Goal: Task Accomplishment & Management: Contribute content

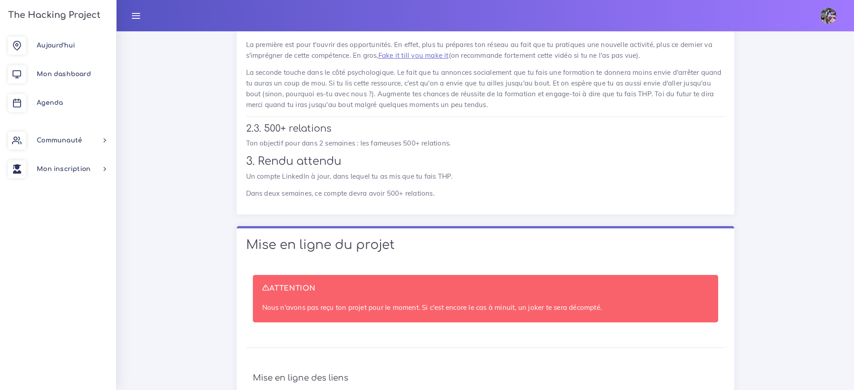
scroll to position [5811, 0]
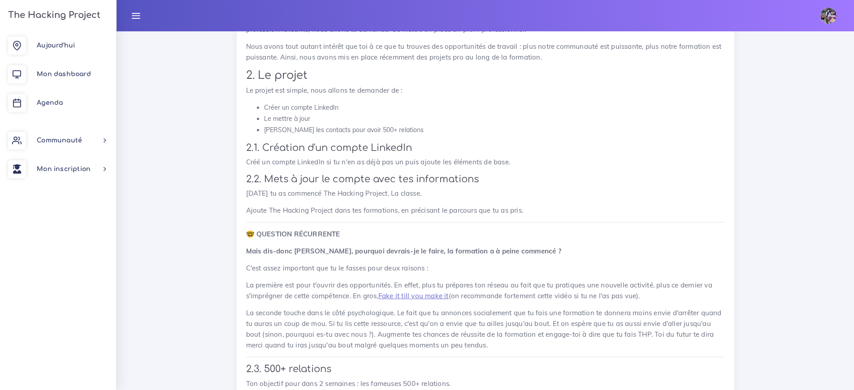
scroll to position [5843, 0]
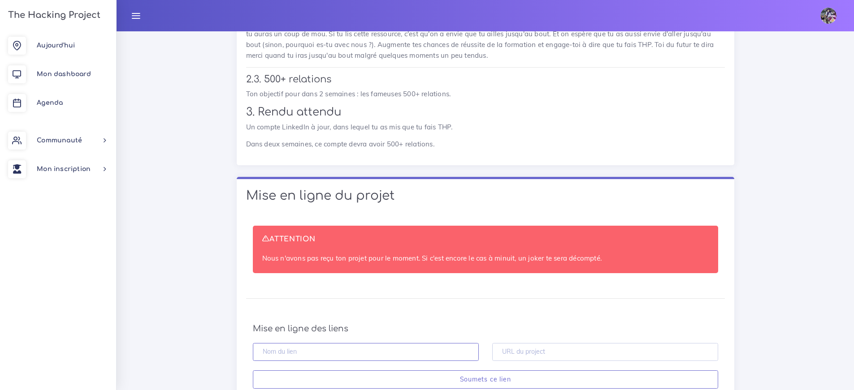
click at [312, 343] on input "text" at bounding box center [366, 352] width 226 height 18
click at [520, 343] on input "text" at bounding box center [605, 352] width 226 height 18
paste input "https://github.com/Enzoulette-94/Devoir-rendre-"
type input "https://github.com/Enzoulette-94/Devoir-rendre-"
click at [374, 343] on input "text" at bounding box center [366, 352] width 226 height 18
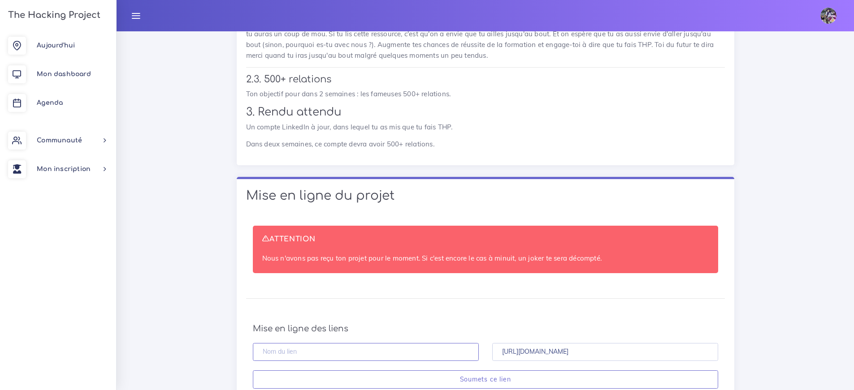
type input "F"
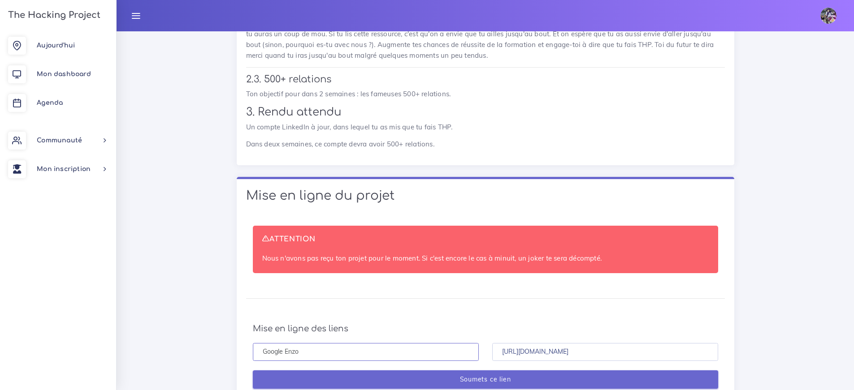
type input "Google Enzo"
click at [491, 371] on input "Soumets ce lien" at bounding box center [485, 380] width 465 height 18
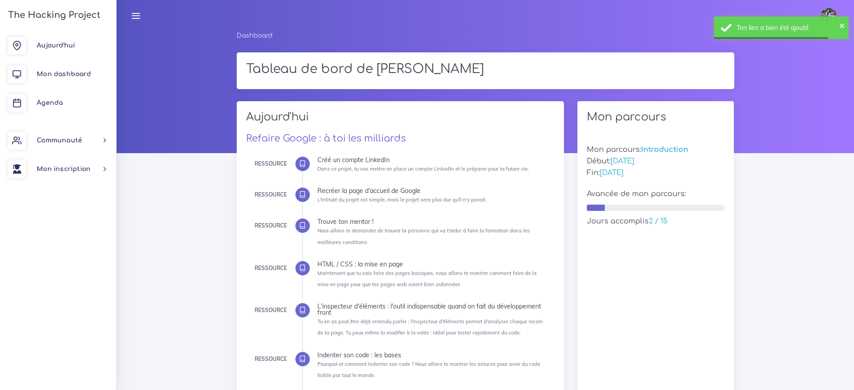
scroll to position [2, 0]
click at [756, 21] on div "× Ton lien a bien été ajouté" at bounding box center [781, 28] width 134 height 22
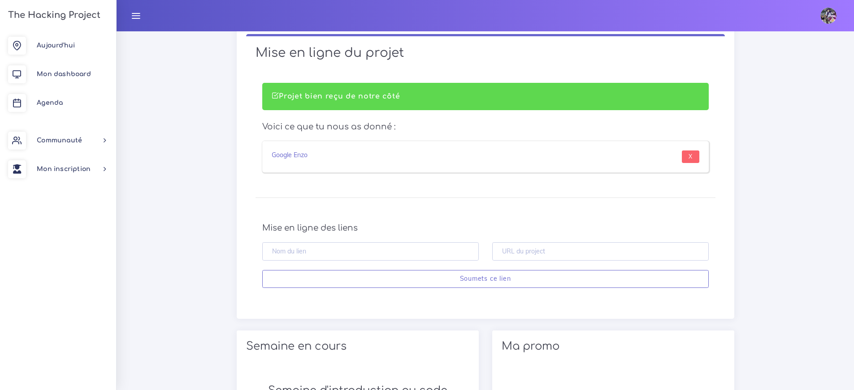
scroll to position [486, 0]
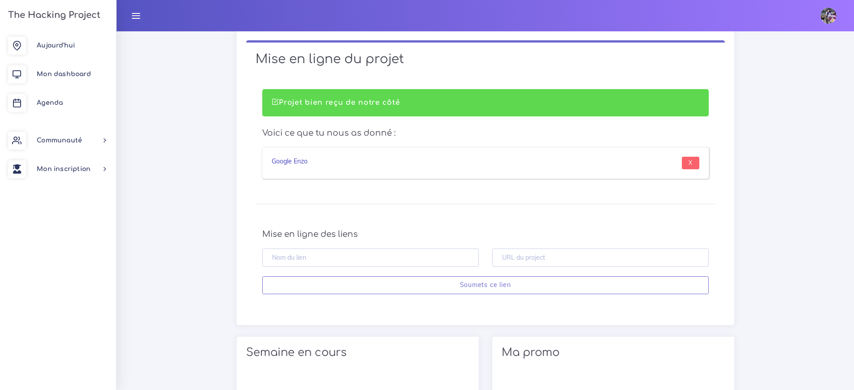
click at [302, 162] on link "Google Enzo" at bounding box center [290, 161] width 36 height 8
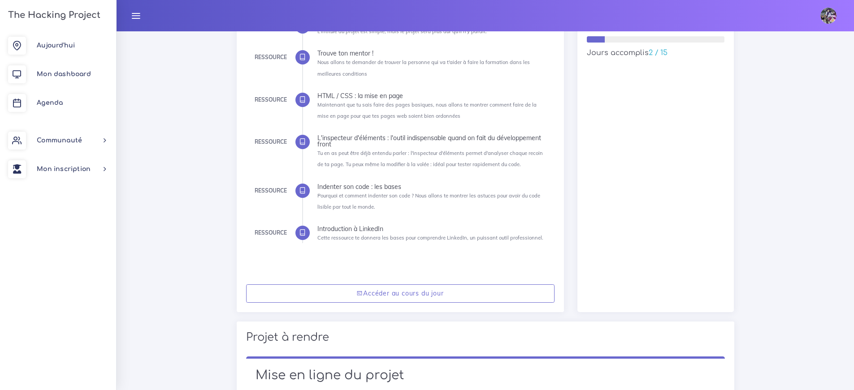
scroll to position [0, 0]
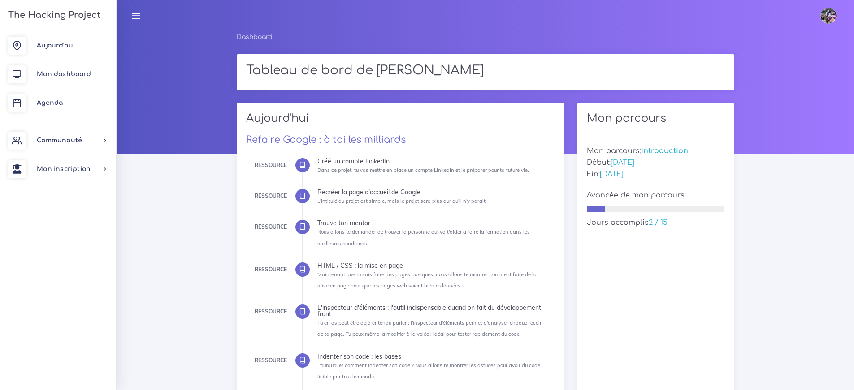
click at [306, 229] on div at bounding box center [302, 227] width 14 height 14
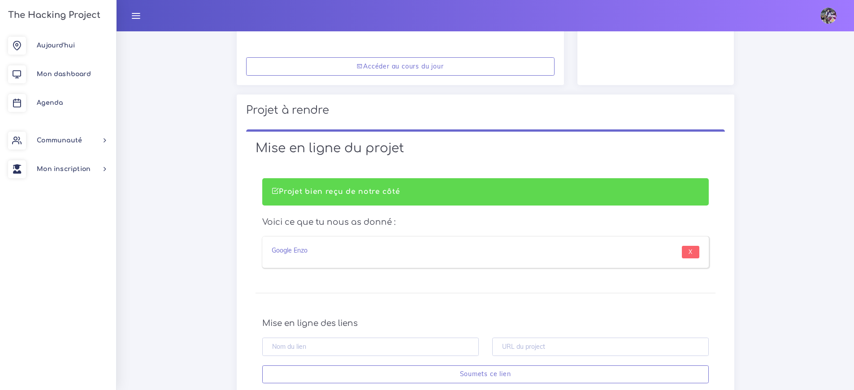
scroll to position [289, 0]
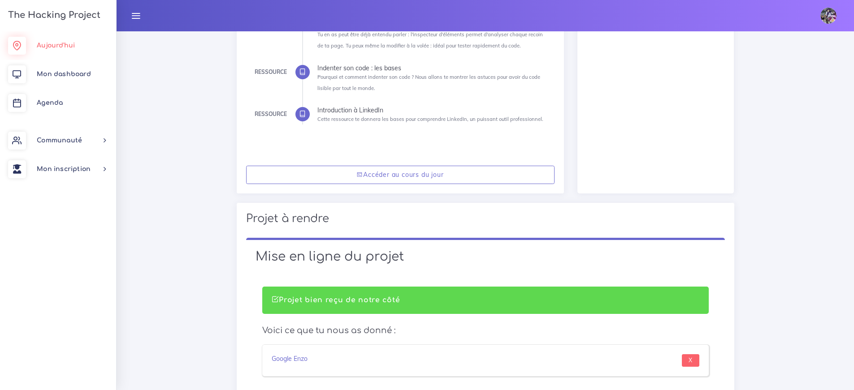
click at [78, 39] on link "Aujourd'hui" at bounding box center [58, 45] width 116 height 29
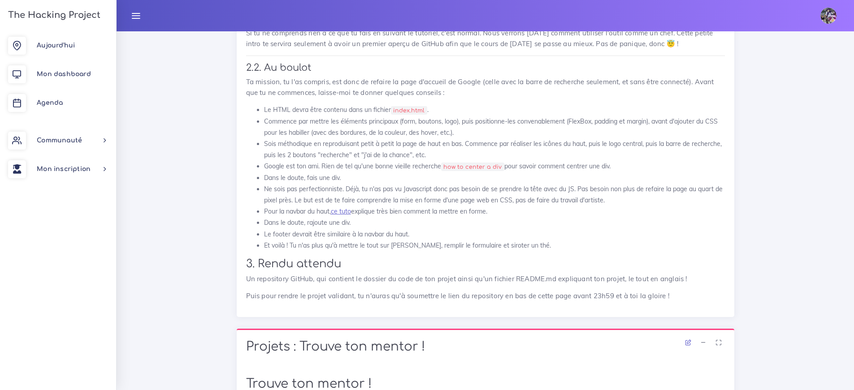
scroll to position [1359, 0]
click at [344, 207] on link "ce tuto" at bounding box center [341, 211] width 20 height 8
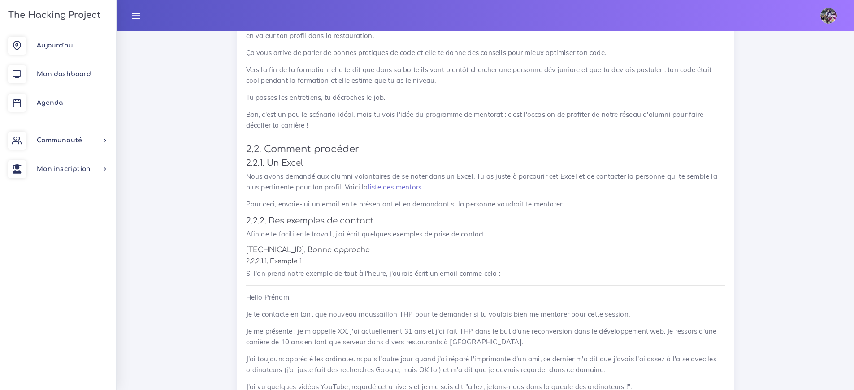
scroll to position [2235, 0]
click at [396, 181] on link "liste des mentors" at bounding box center [394, 185] width 53 height 9
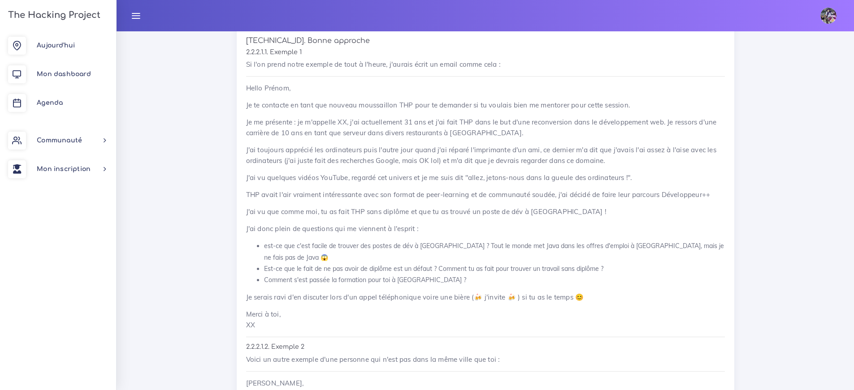
scroll to position [2394, 0]
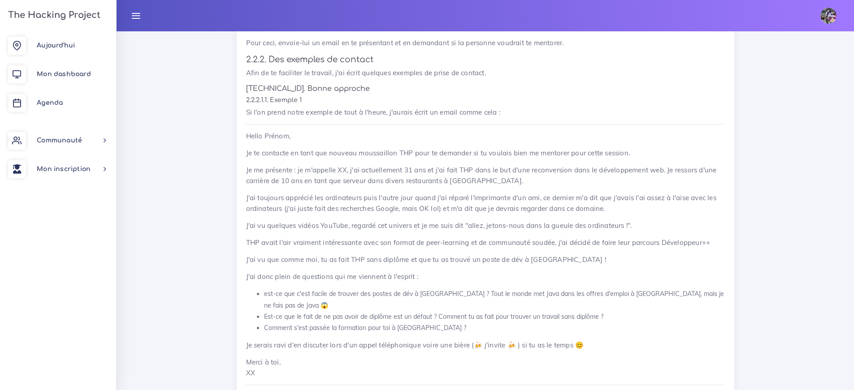
drag, startPoint x: 246, startPoint y: 125, endPoint x: 312, endPoint y: 352, distance: 236.6
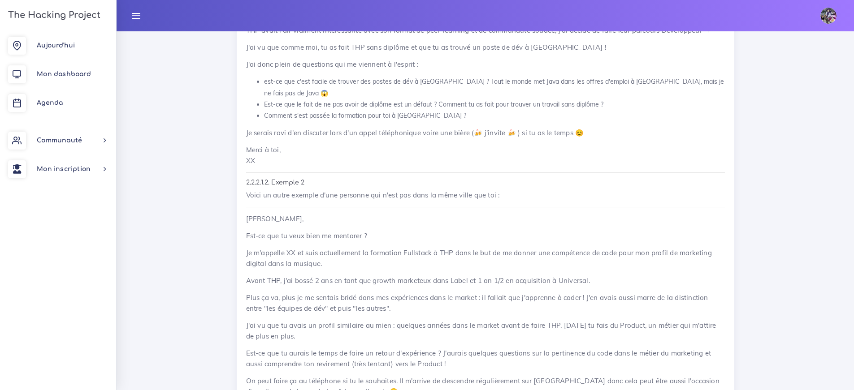
scroll to position [2664, 0]
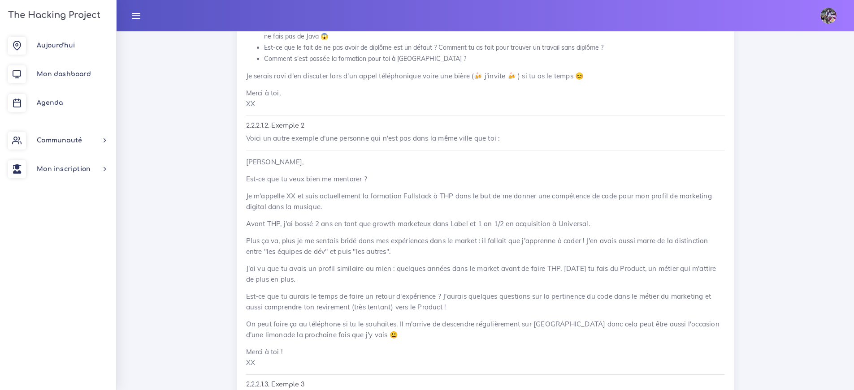
click at [263, 157] on p "Salut Prénom," at bounding box center [485, 162] width 479 height 11
drag, startPoint x: 252, startPoint y: 137, endPoint x: 321, endPoint y: 342, distance: 215.9
copy div "lut Prénom, Est-ce que tu veux bien me mentorer ? Je m'appelle XX et suis actue…"
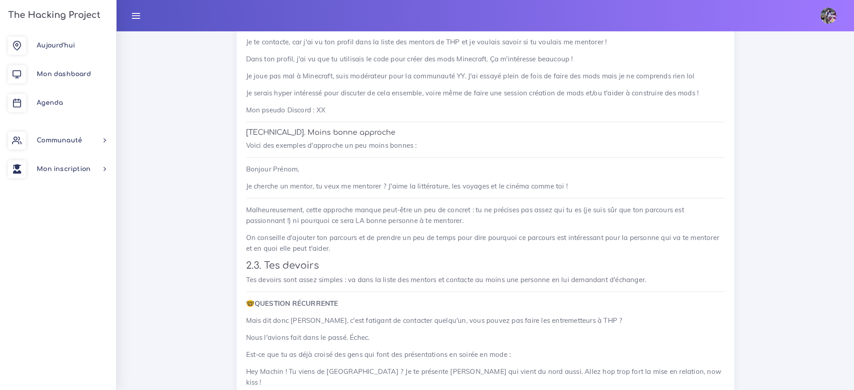
scroll to position [3269, 0]
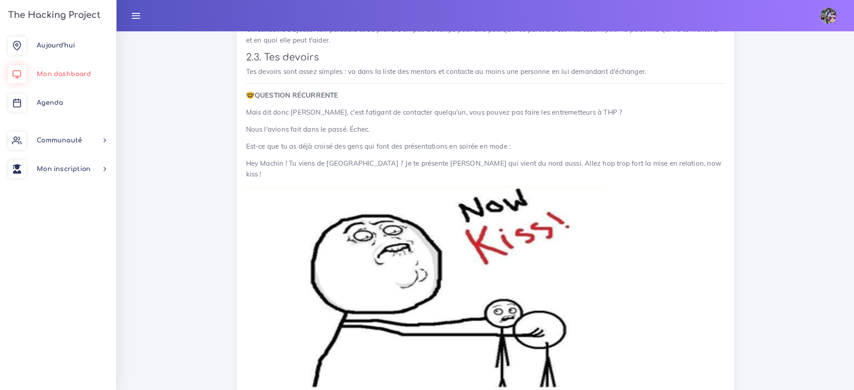
click at [84, 73] on span "Mon dashboard" at bounding box center [64, 74] width 54 height 7
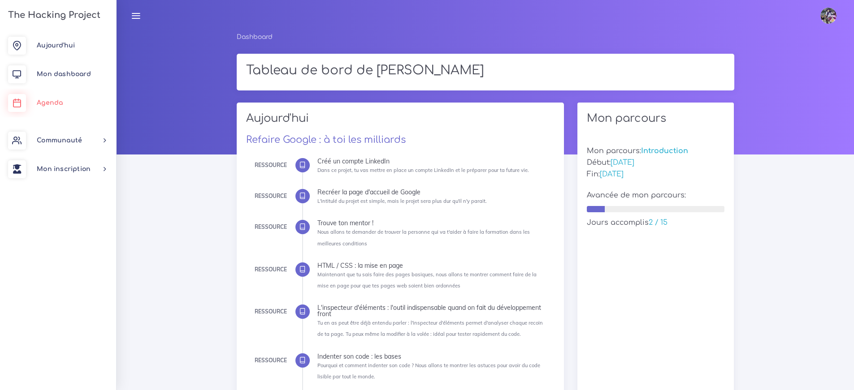
click at [70, 104] on link "Agenda" at bounding box center [58, 103] width 116 height 29
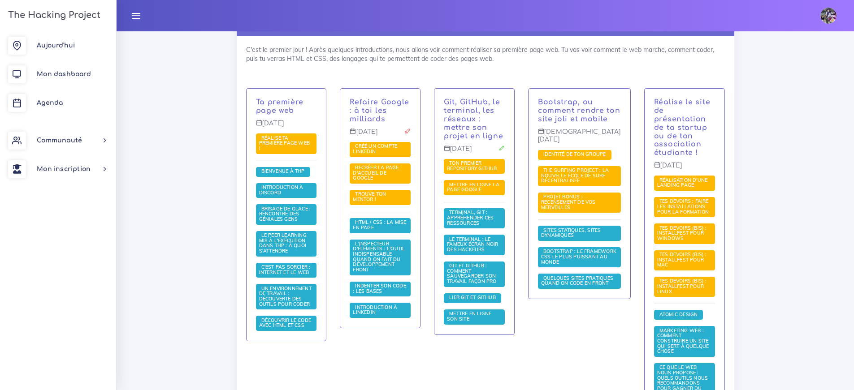
scroll to position [188, 0]
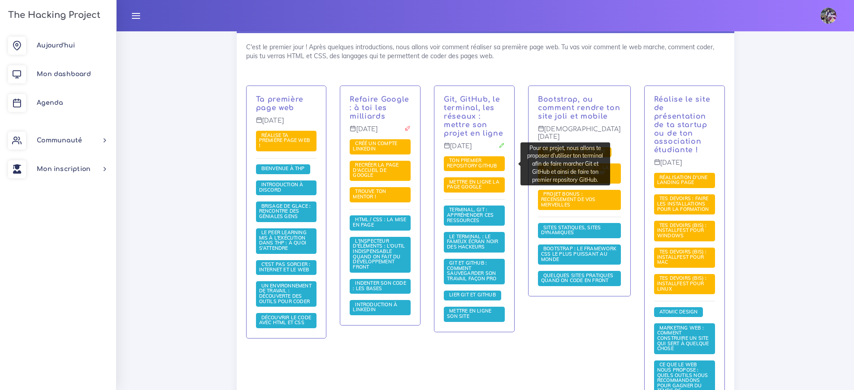
click at [491, 167] on span "Ton premier repository GitHub" at bounding box center [473, 163] width 52 height 12
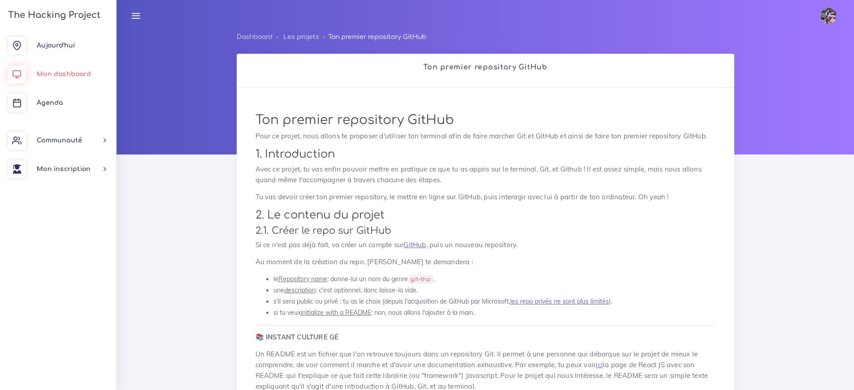
click at [75, 79] on link "Mon dashboard" at bounding box center [58, 74] width 116 height 29
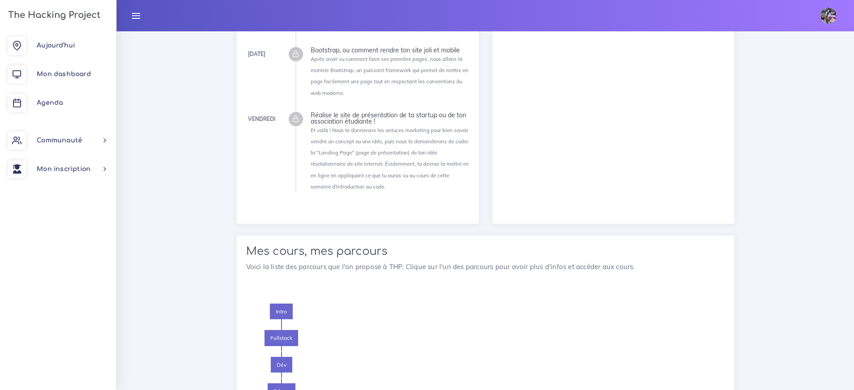
scroll to position [1123, 0]
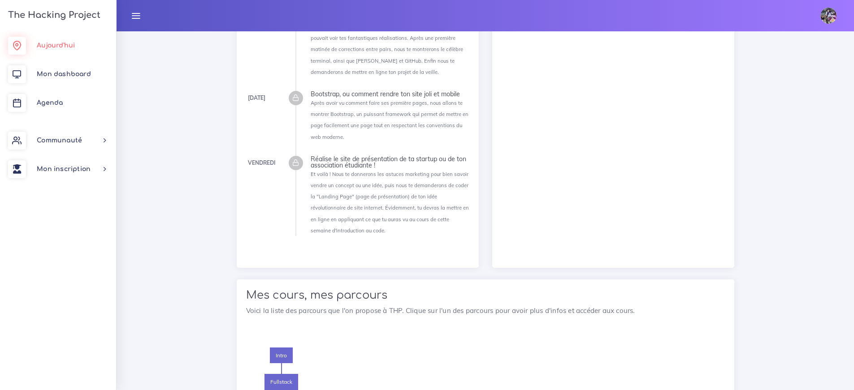
click at [69, 45] on span "Aujourd'hui" at bounding box center [56, 45] width 38 height 7
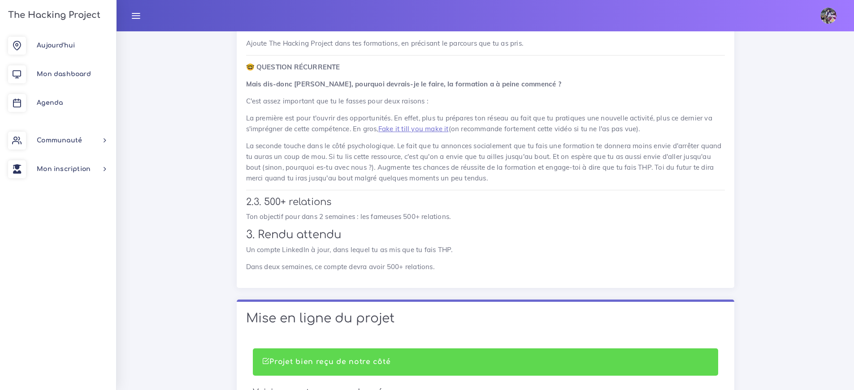
scroll to position [5886, 0]
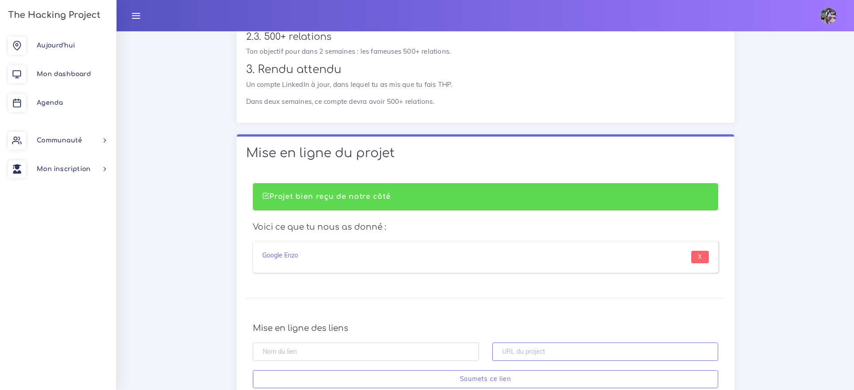
click at [559, 343] on input "text" at bounding box center [605, 352] width 226 height 18
click at [558, 343] on input "text" at bounding box center [605, 352] width 226 height 18
click at [350, 343] on input "text" at bounding box center [366, 352] width 226 height 18
click at [579, 343] on input "text" at bounding box center [605, 352] width 226 height 18
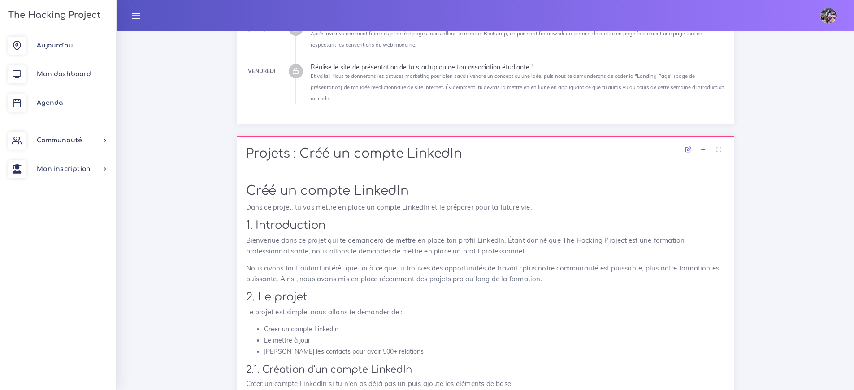
scroll to position [0, 0]
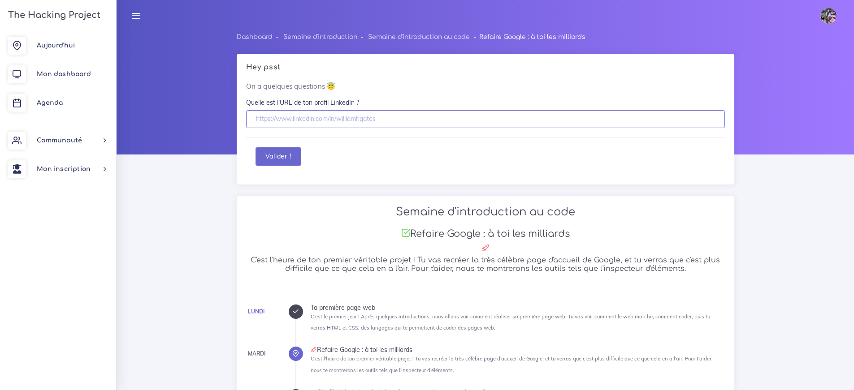
click at [374, 123] on input "text" at bounding box center [485, 119] width 479 height 18
